Goal: Task Accomplishment & Management: Manage account settings

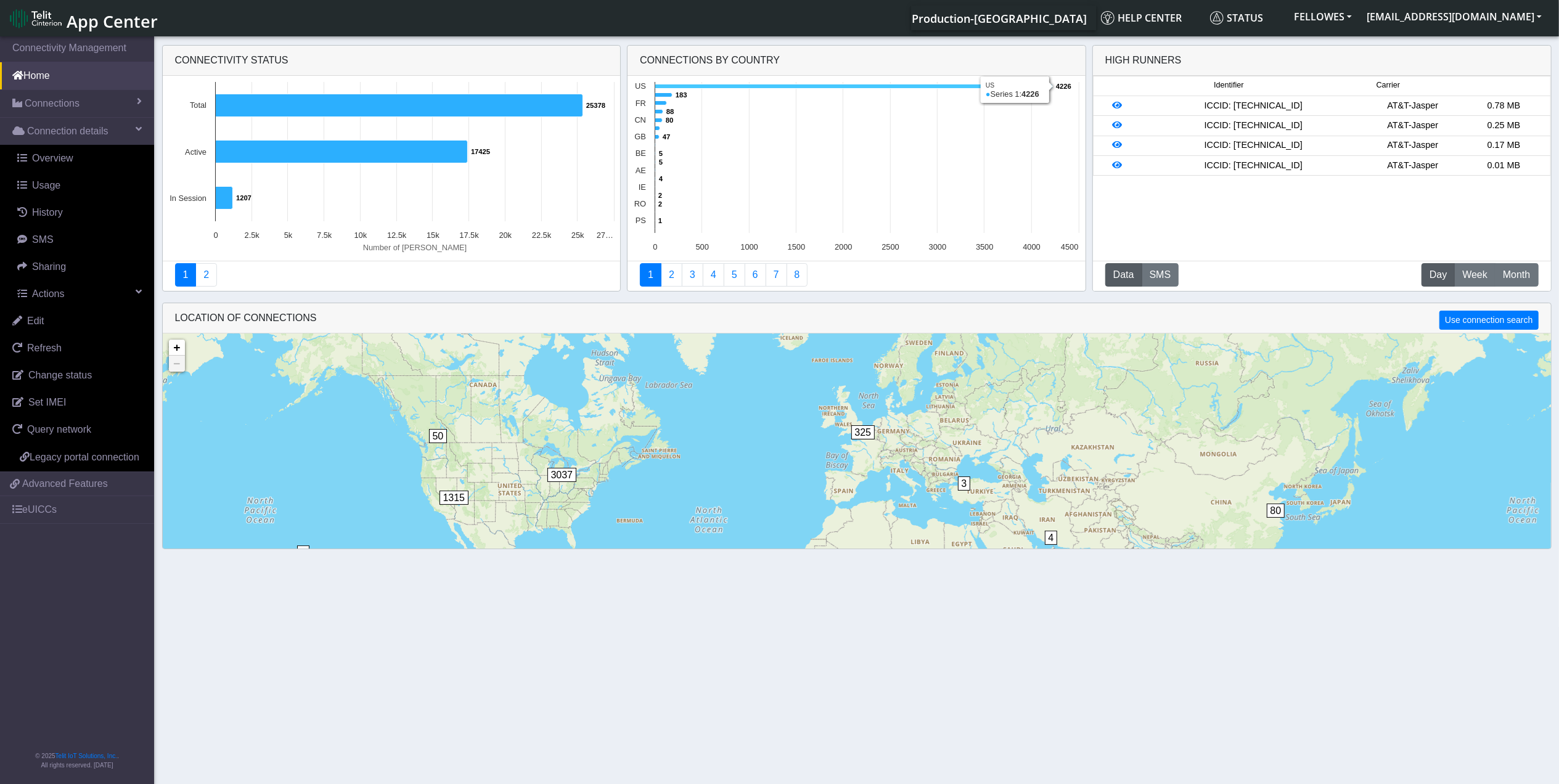
click at [700, 87] on icon at bounding box center [854, 86] width 397 height 4
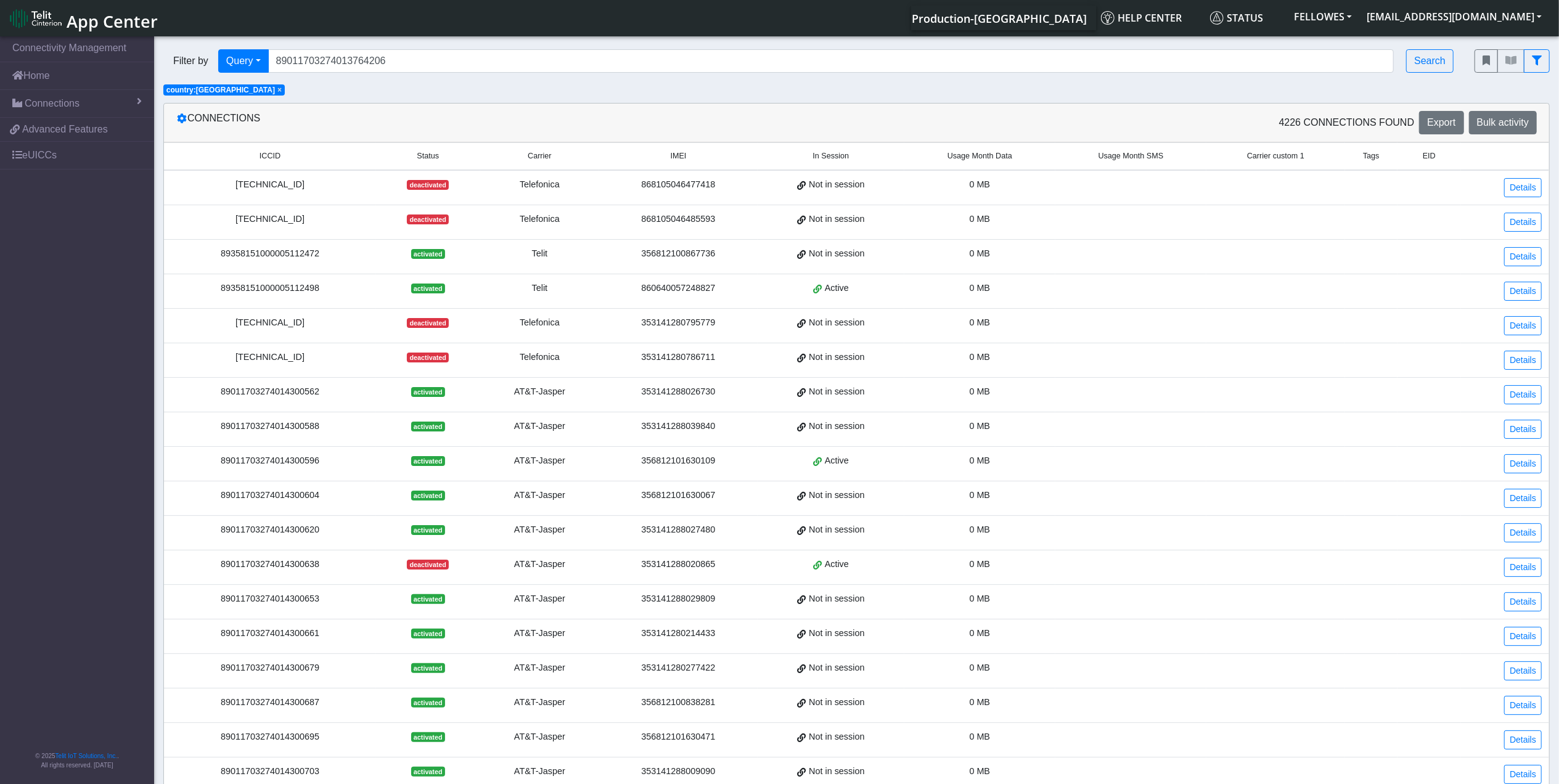
click at [962, 148] on th "Usage Month Data" at bounding box center [980, 156] width 151 height 27
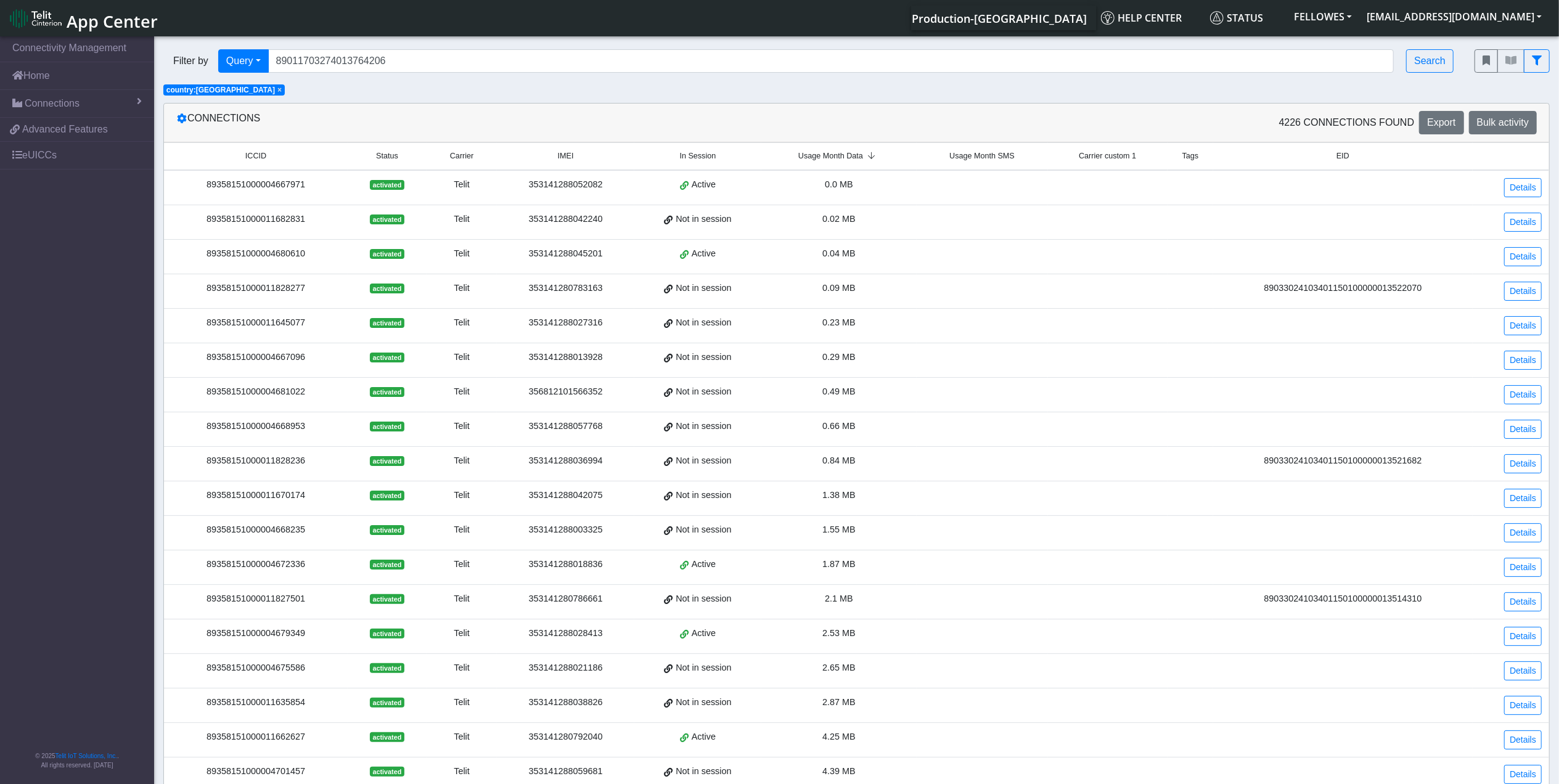
click at [842, 159] on span "Usage Month Data" at bounding box center [830, 156] width 65 height 12
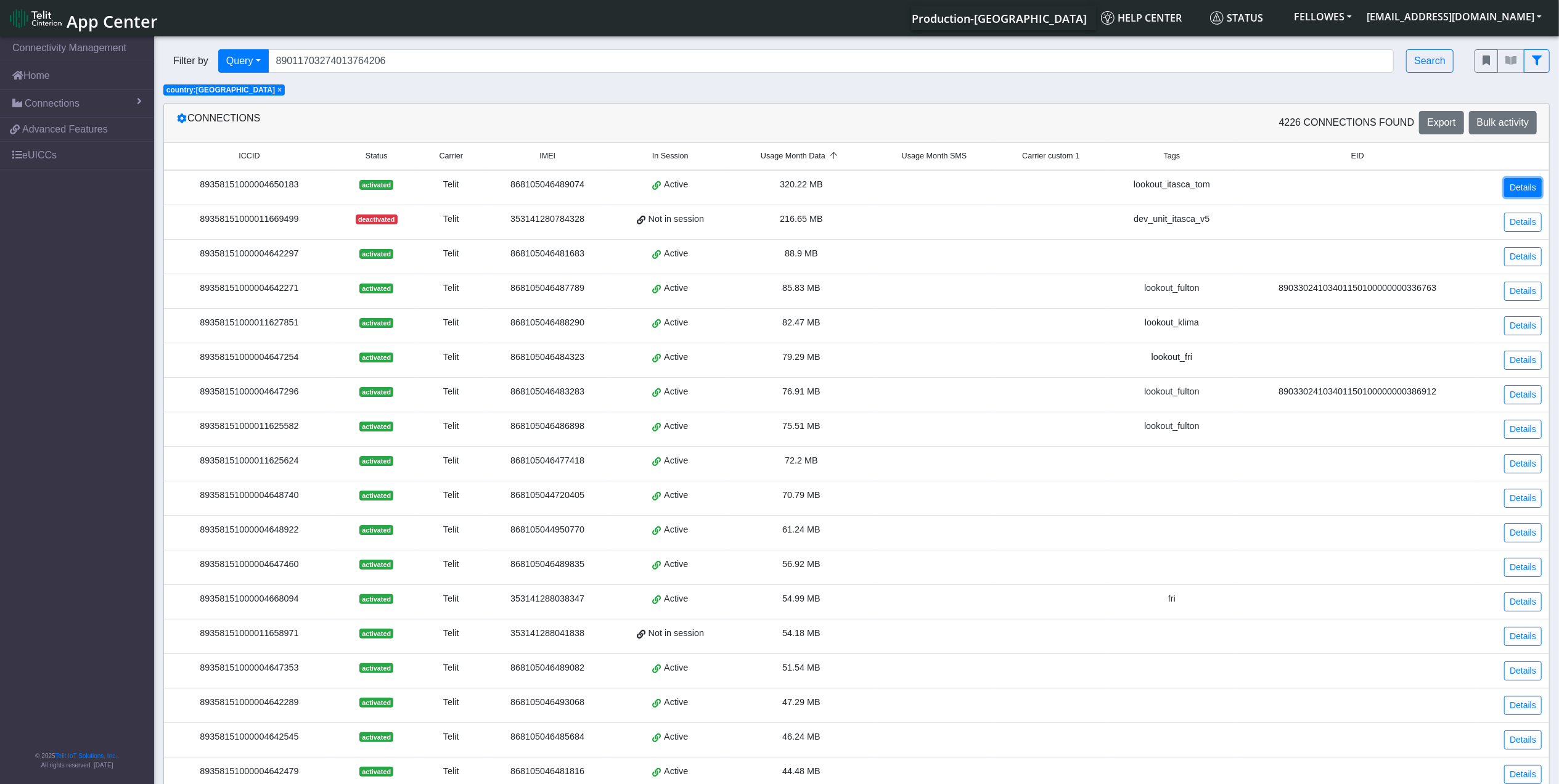
click at [1525, 191] on link "Details" at bounding box center [1523, 187] width 38 height 19
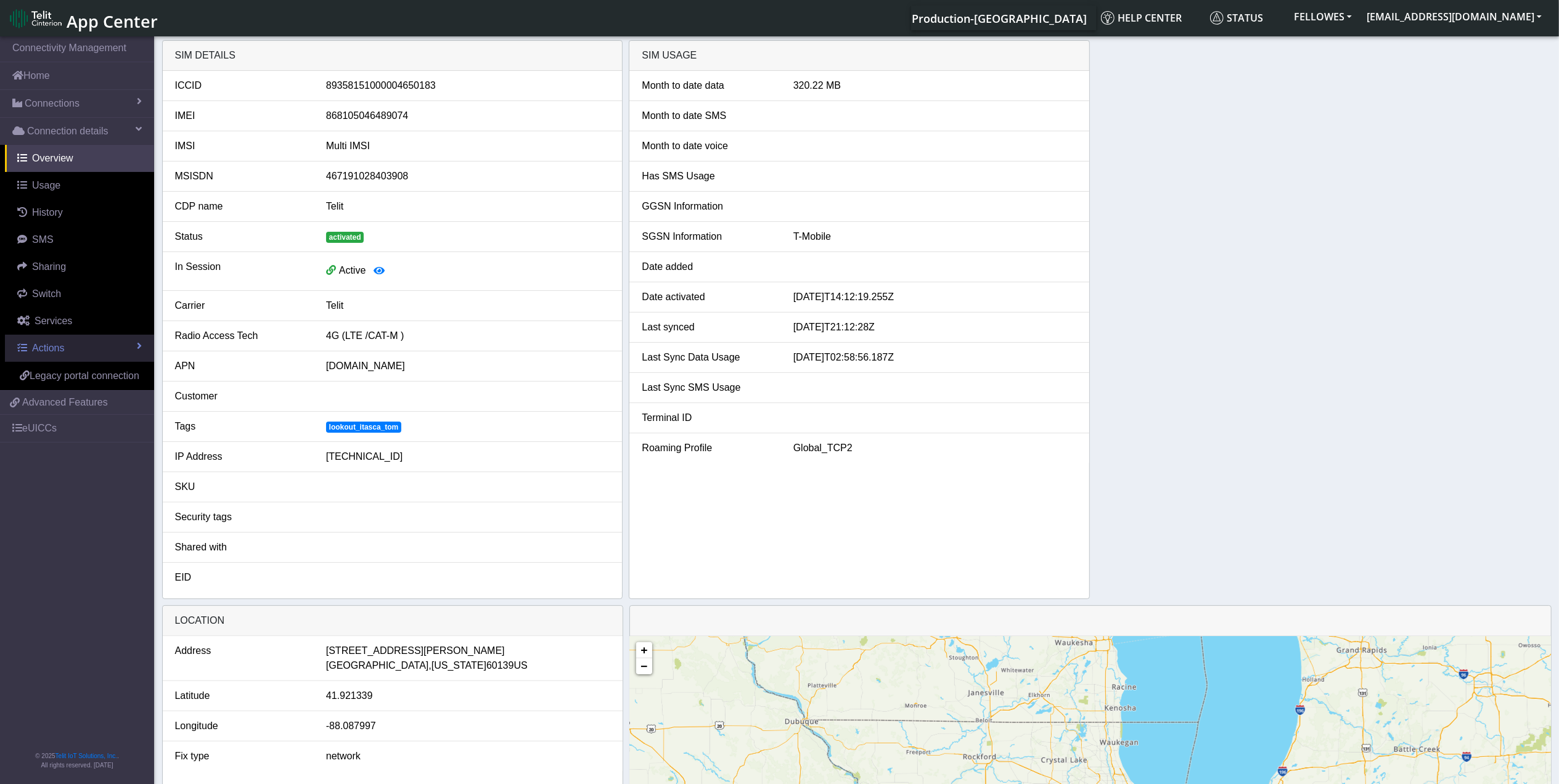
click at [82, 346] on link "Actions" at bounding box center [79, 348] width 149 height 27
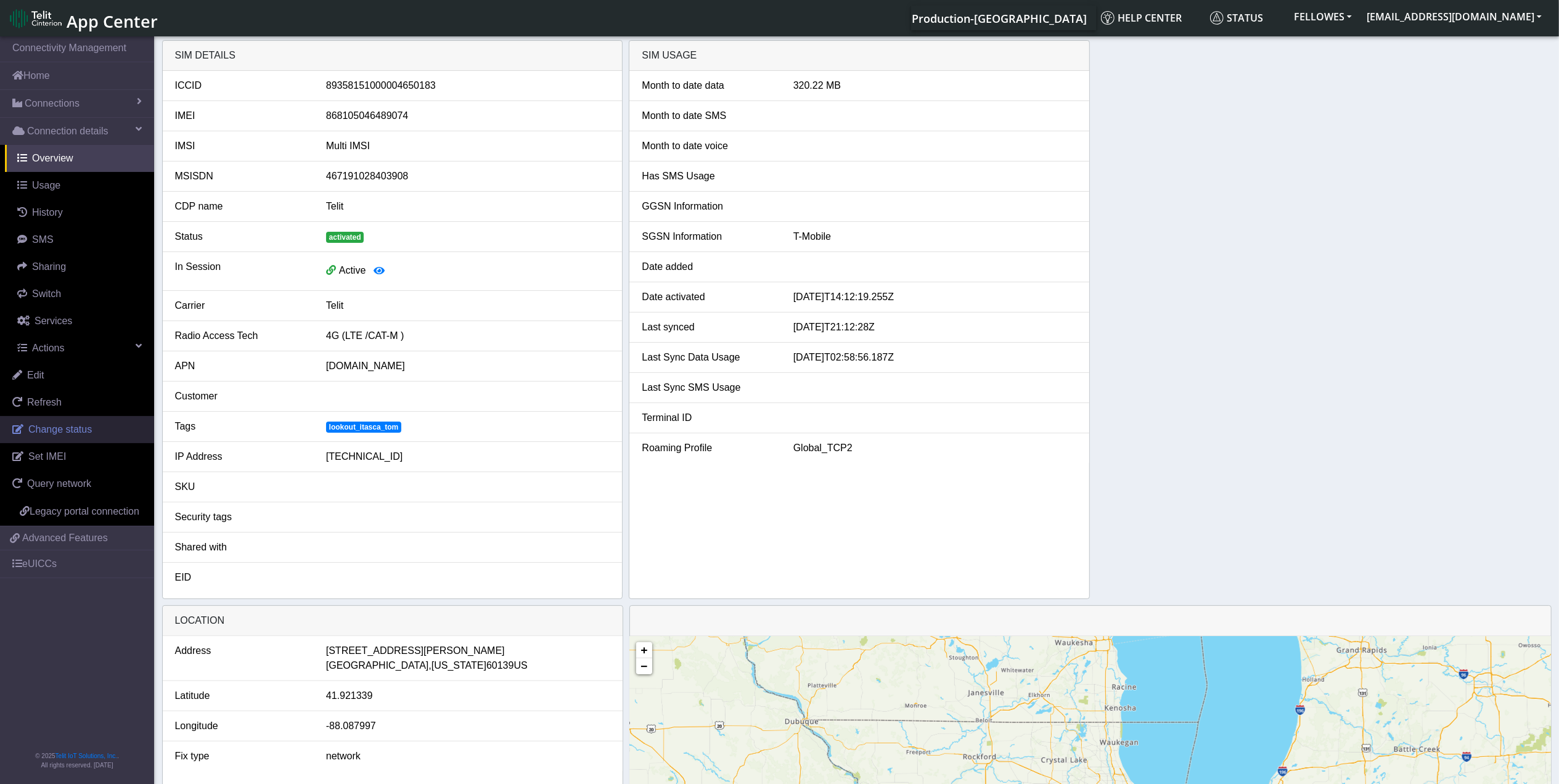
click at [85, 434] on span "Change status" at bounding box center [60, 429] width 63 height 10
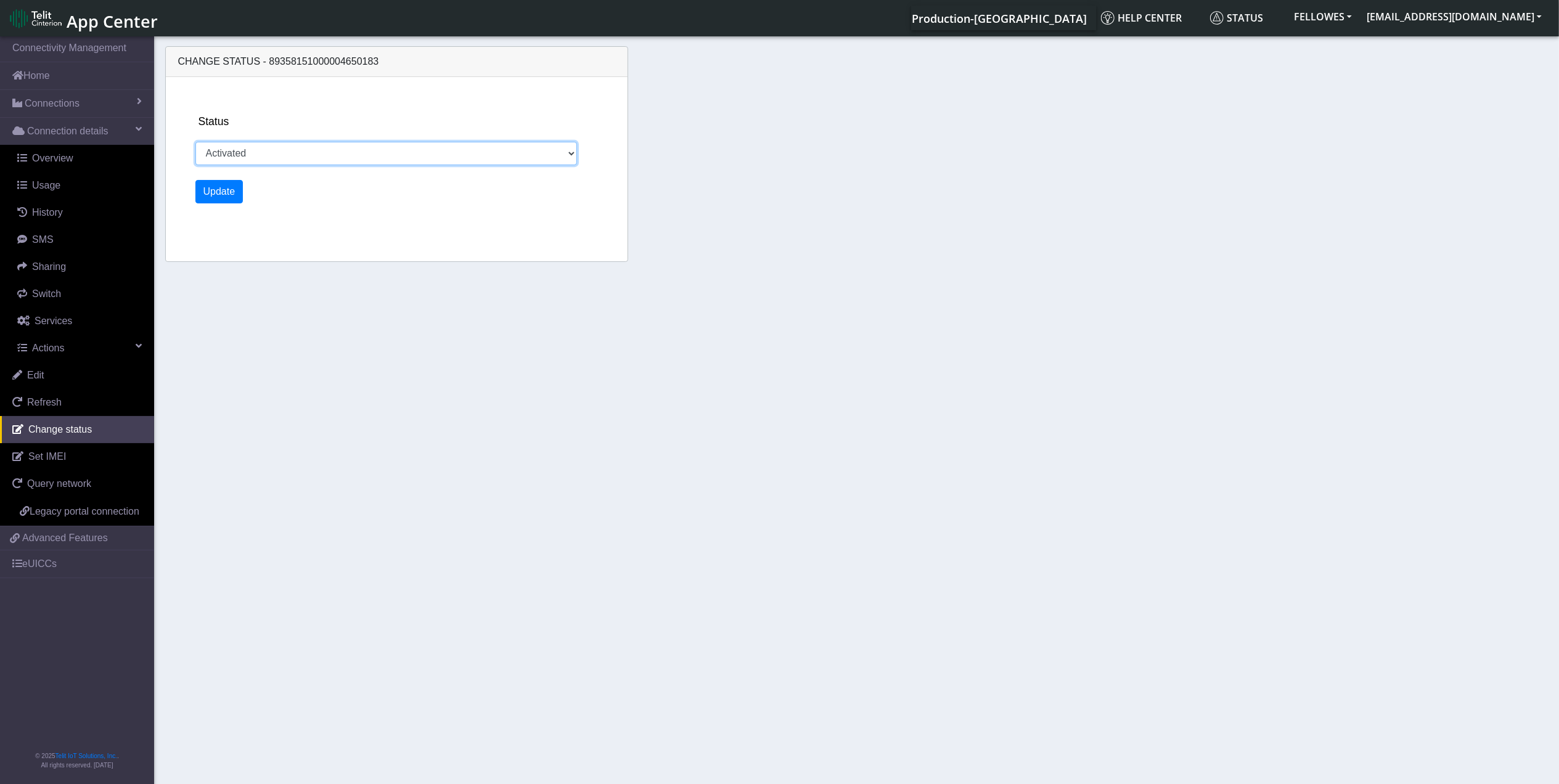
click at [254, 159] on select "Activated Deactivated" at bounding box center [386, 153] width 382 height 24
select select "deactivated"
click at [195, 141] on select "Activated Deactivated" at bounding box center [386, 153] width 382 height 24
click at [223, 180] on button "Update" at bounding box center [219, 192] width 48 height 24
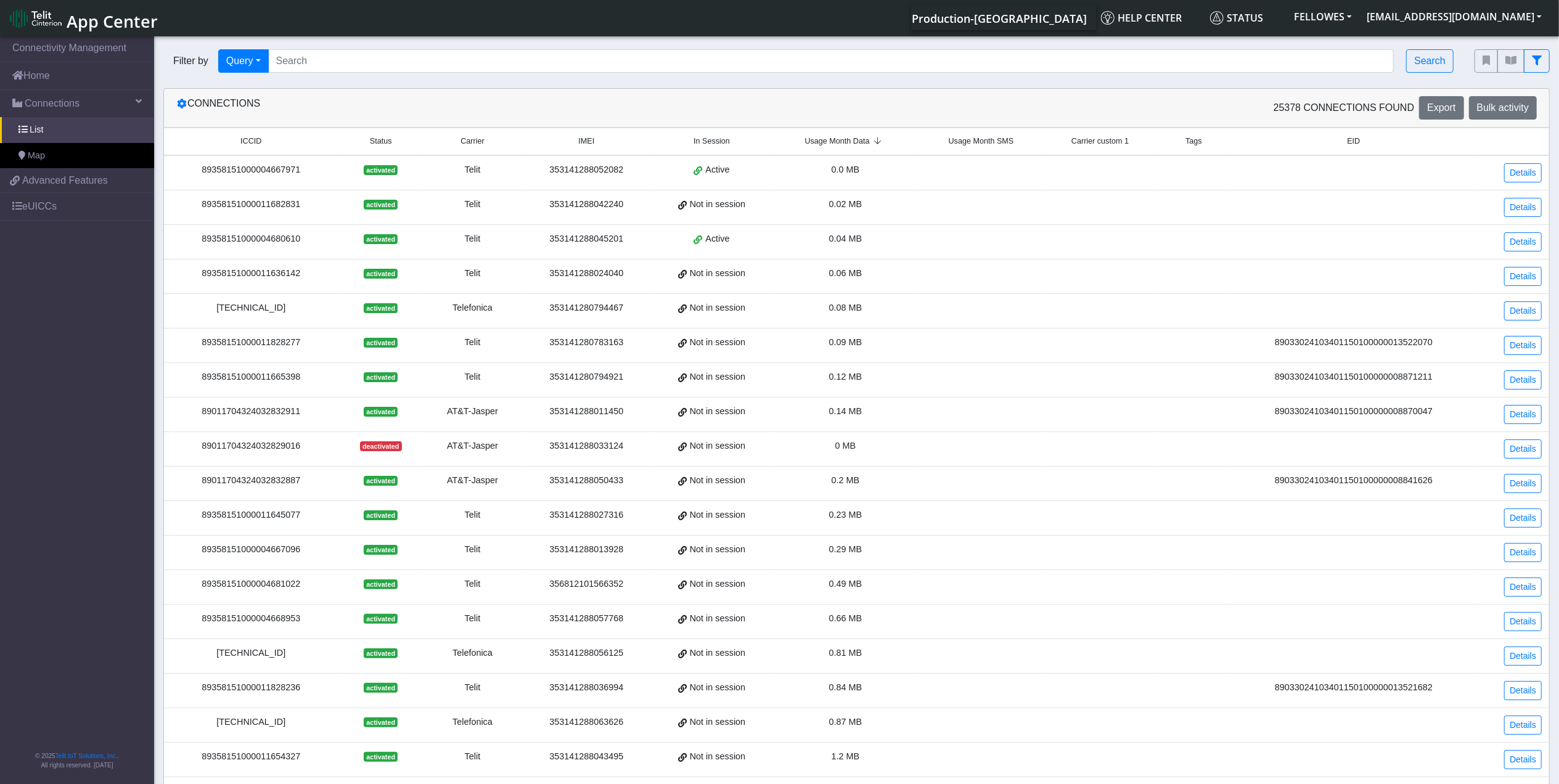
click at [847, 141] on span "Usage Month Data" at bounding box center [837, 141] width 65 height 12
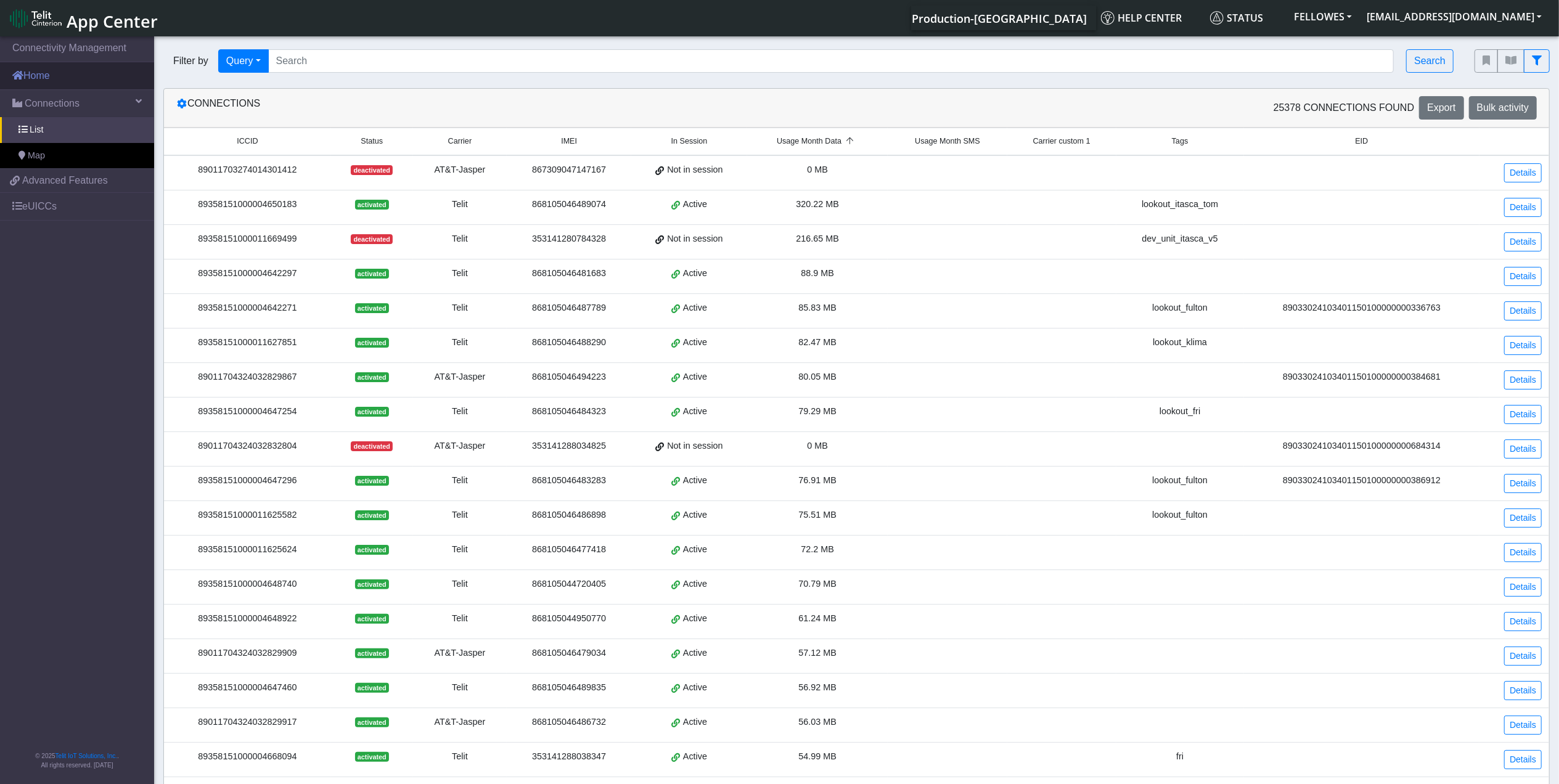
click at [72, 79] on link "Home" at bounding box center [77, 75] width 154 height 27
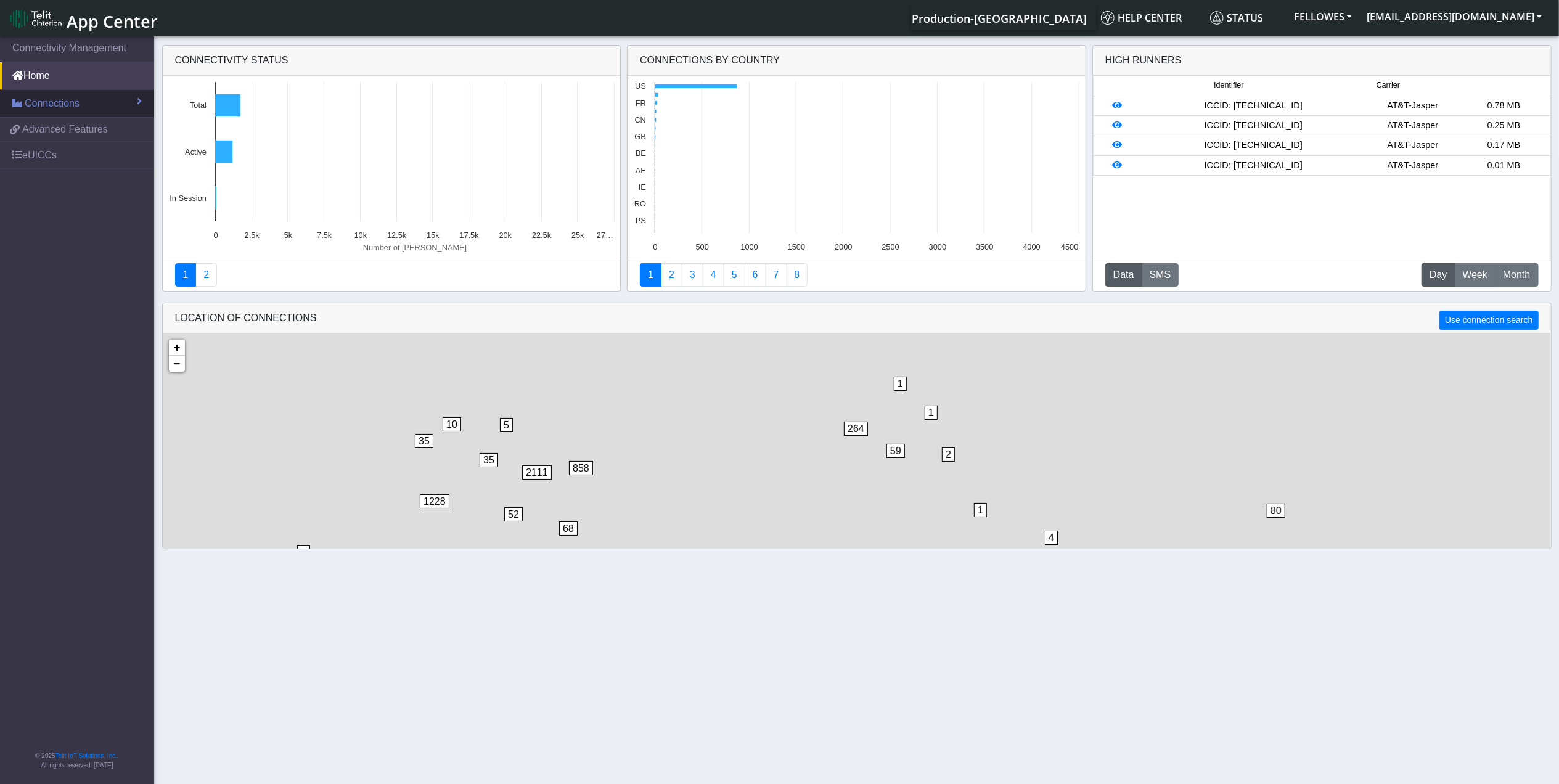
click at [77, 105] on div "Connectivity status Created with Highcharts 11.3.0 Number of [PERSON_NAME] 2537…" at bounding box center [857, 297] width 1559 height 515
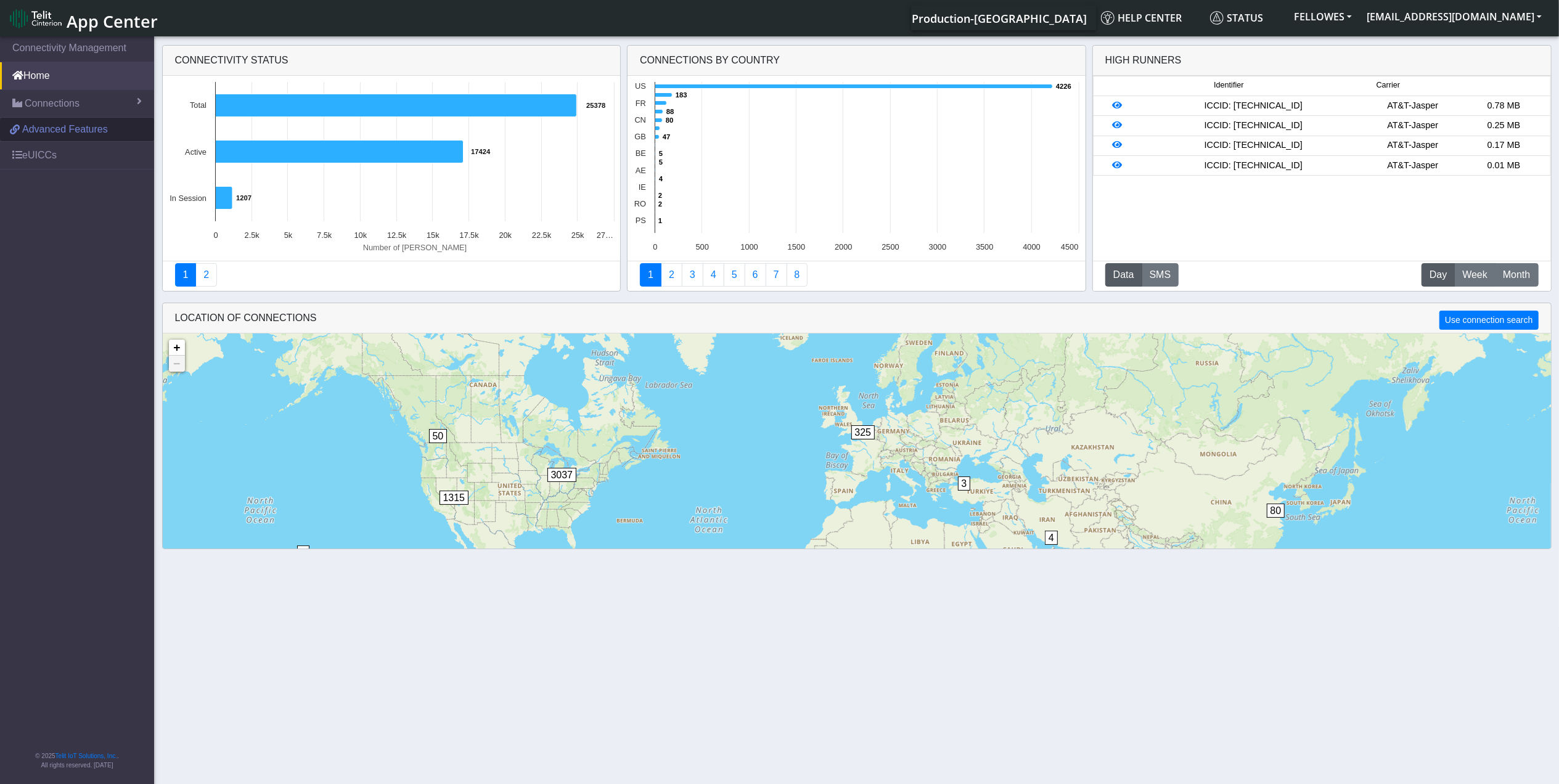
click at [98, 134] on span "Advanced Features" at bounding box center [65, 129] width 86 height 15
click at [112, 106] on link "Connections" at bounding box center [77, 103] width 154 height 27
click at [37, 131] on span "List" at bounding box center [36, 130] width 13 height 13
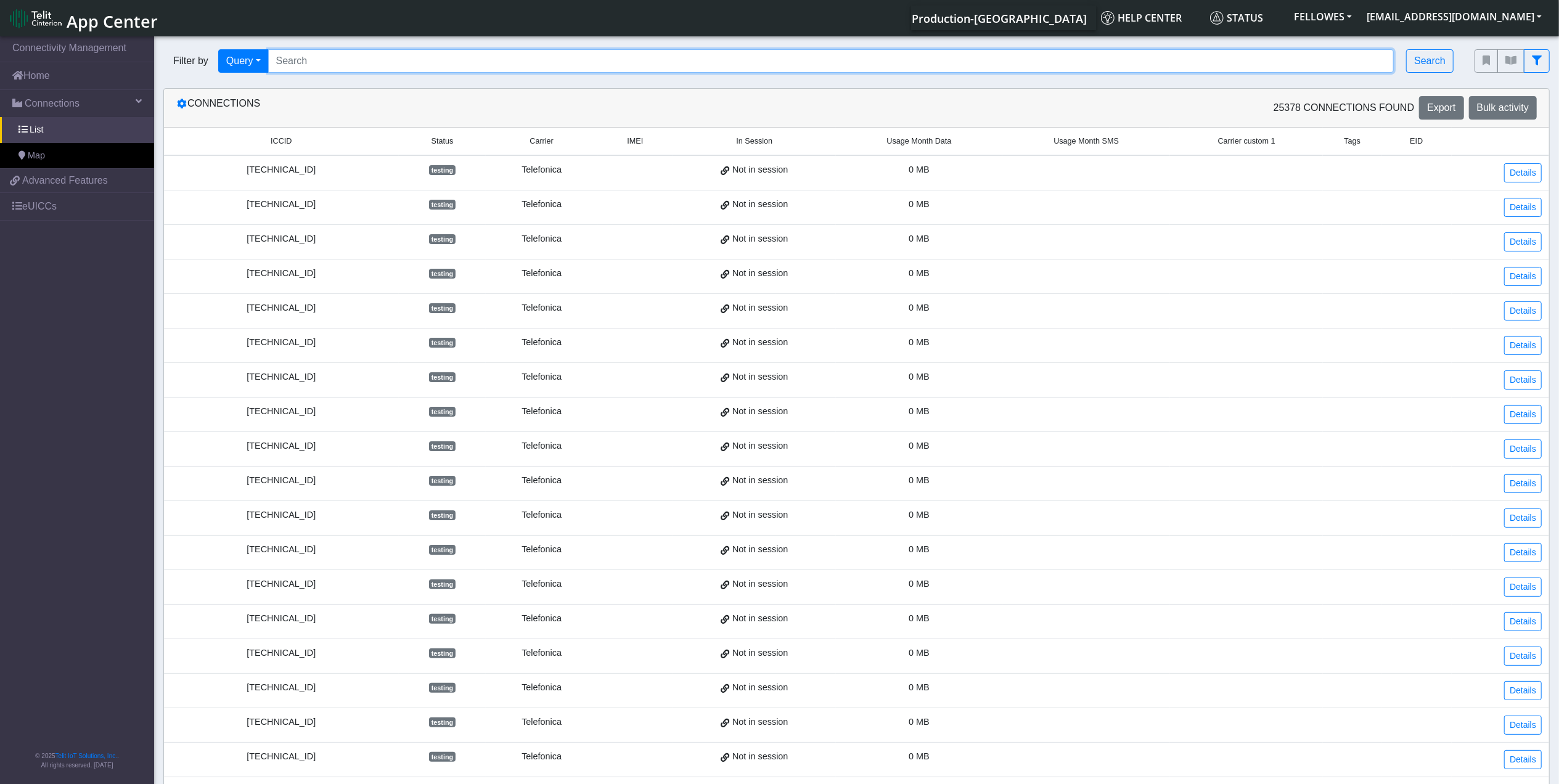
click at [542, 66] on input "Search..." at bounding box center [831, 61] width 1126 height 24
type input "89011703274014193942"
